Goal: Task Accomplishment & Management: Manage account settings

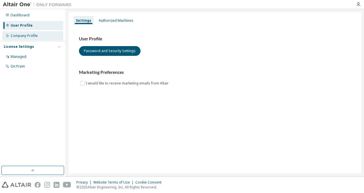
click at [19, 32] on div "Company Profile" at bounding box center [32, 35] width 61 height 9
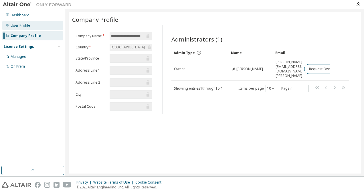
drag, startPoint x: 19, startPoint y: 32, endPoint x: 18, endPoint y: 25, distance: 6.9
click at [18, 25] on div "User Profile" at bounding box center [20, 25] width 19 height 5
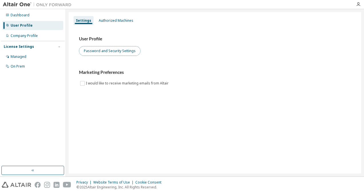
click at [101, 52] on button "Password and Security Settings" at bounding box center [109, 51] width 61 height 10
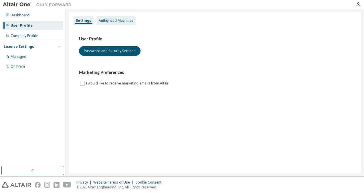
click at [106, 20] on div "Authorized Machines" at bounding box center [116, 20] width 35 height 5
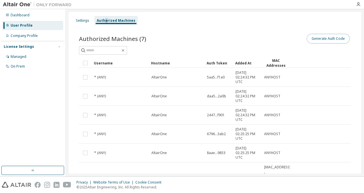
click at [318, 39] on button "Generate Auth Code" at bounding box center [327, 39] width 43 height 10
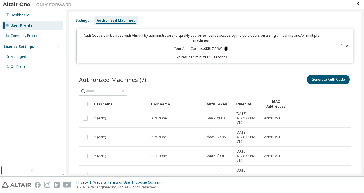
click at [225, 48] on icon at bounding box center [225, 49] width 3 height 4
click at [317, 77] on button "Generate Auth Code" at bounding box center [327, 80] width 43 height 10
click at [323, 79] on button "Generate Auth Code" at bounding box center [327, 80] width 43 height 10
click at [225, 47] on icon at bounding box center [225, 49] width 3 height 4
